Goal: Information Seeking & Learning: Understand process/instructions

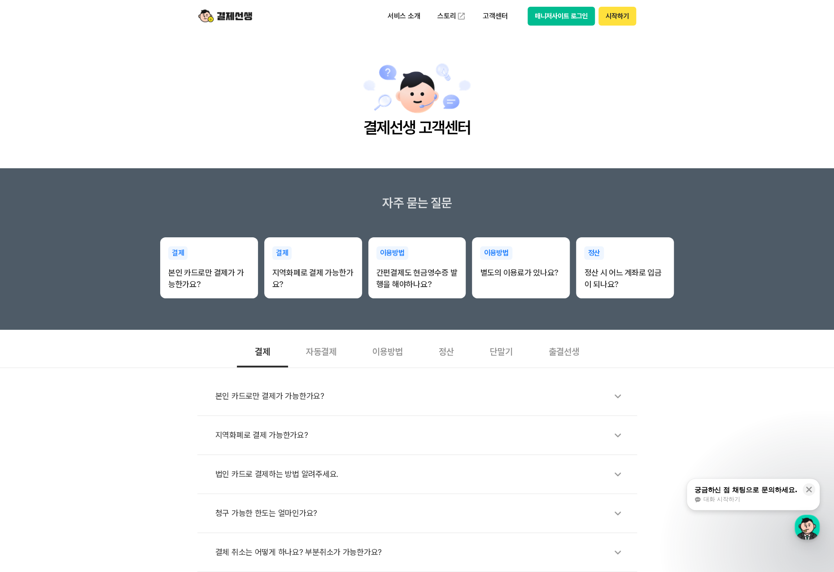
scroll to position [135, 0]
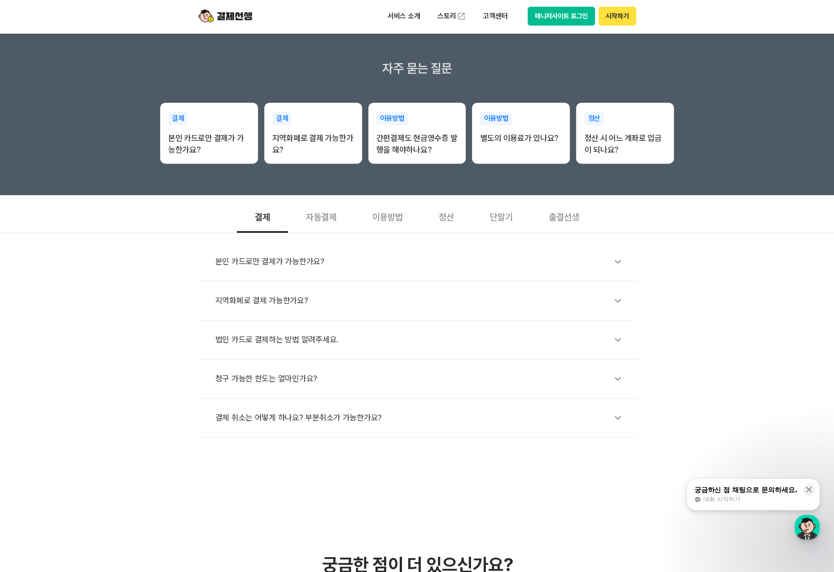
click at [330, 343] on div "법인 카드로 결제하는 방법 알려주세요." at bounding box center [421, 339] width 413 height 21
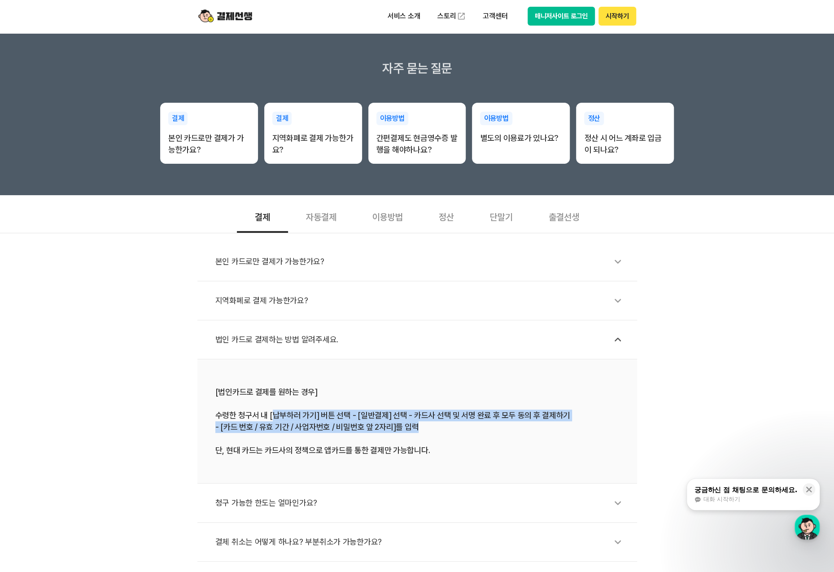
drag, startPoint x: 270, startPoint y: 417, endPoint x: 471, endPoint y: 431, distance: 201.6
click at [471, 431] on div "[법인카드로 결제를 원하는 경우] 수령한 청구서 내 [납부하러 가기] 버튼 선택 - [일반결제] 선택 - 카드사 선택 및 서명 완료 후 모두 …" at bounding box center [417, 421] width 404 height 70
drag, startPoint x: 369, startPoint y: 434, endPoint x: 207, endPoint y: 397, distance: 166.2
click at [207, 397] on li "[법인카드로 결제를 원하는 경우] 수령한 청구서 내 [납부하러 가기] 버튼 선택 - [일반결제] 선택 - 카드사 선택 및 서명 완료 후 모두 …" at bounding box center [417, 422] width 440 height 124
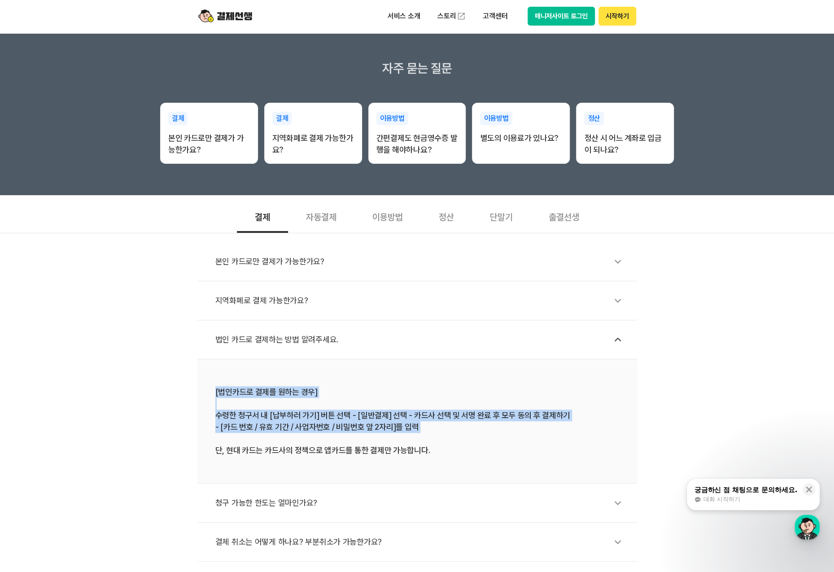
click at [207, 397] on li "[법인카드로 결제를 원하는 경우] 수령한 청구서 내 [납부하러 가기] 버튼 선택 - [일반결제] 선택 - 카드사 선택 및 서명 완료 후 모두 …" at bounding box center [417, 422] width 440 height 124
drag, startPoint x: 256, startPoint y: 402, endPoint x: 477, endPoint y: 465, distance: 230.1
click at [477, 465] on li "[법인카드로 결제를 원하는 경우] 수령한 청구서 내 [납부하러 가기] 버튼 선택 - [일반결제] 선택 - 카드사 선택 및 서명 완료 후 모두 …" at bounding box center [417, 422] width 440 height 124
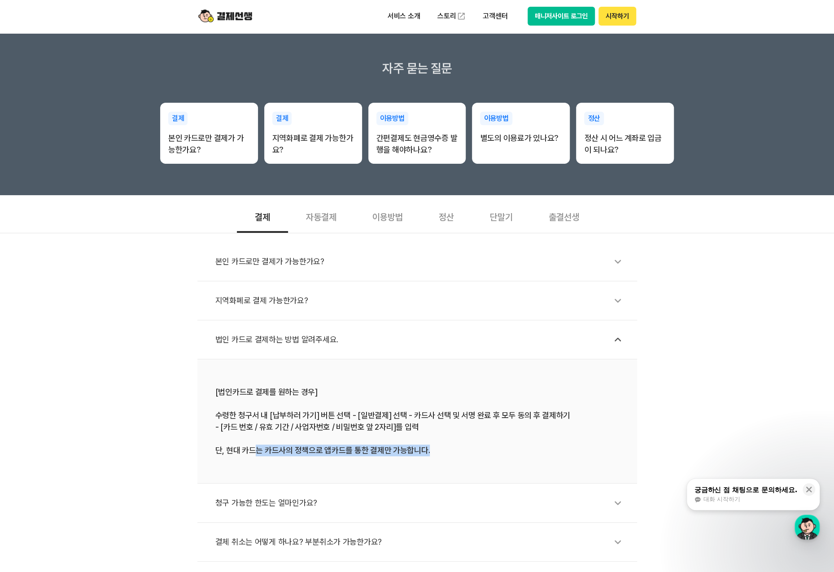
drag, startPoint x: 437, startPoint y: 459, endPoint x: 258, endPoint y: 456, distance: 179.1
click at [258, 456] on li "[법인카드로 결제를 원하는 경우] 수령한 청구서 내 [납부하러 가기] 버튼 선택 - [일반결제] 선택 - 카드사 선택 및 서명 완료 후 모두 …" at bounding box center [417, 422] width 440 height 124
click at [711, 298] on div "본인 카드로만 결제가 가능한가요? 지역화폐로 결제 가능한가요? 법인 카드로 결제하는 방법 알려주세요. [법인카드로 결제를 원하는 경우] 수령한…" at bounding box center [417, 397] width 834 height 329
